Goal: Information Seeking & Learning: Learn about a topic

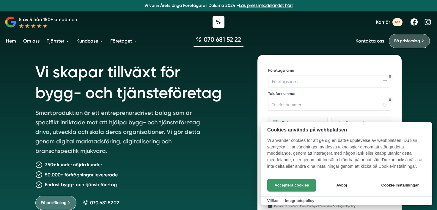
click at [279, 187] on button "Acceptera cookies" at bounding box center [291, 185] width 49 height 12
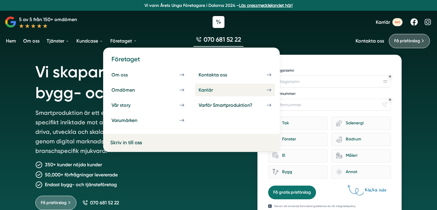
click at [209, 91] on div "Karriär" at bounding box center [212, 90] width 29 height 6
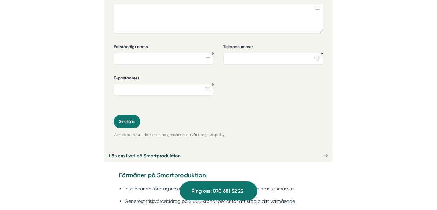
scroll to position [1487, 0]
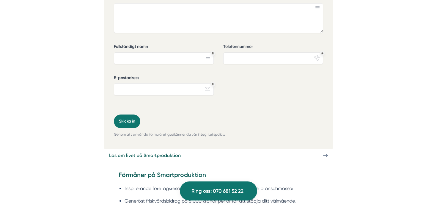
click at [190, 149] on link "Läs om livet på Smartproduktion" at bounding box center [218, 155] width 228 height 12
